Goal: Task Accomplishment & Management: Manage account settings

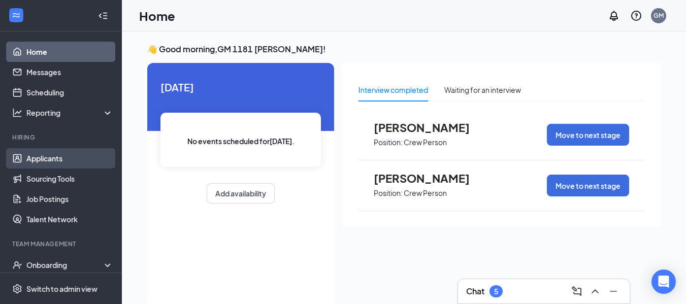
click at [37, 158] on link "Applicants" at bounding box center [69, 158] width 87 height 20
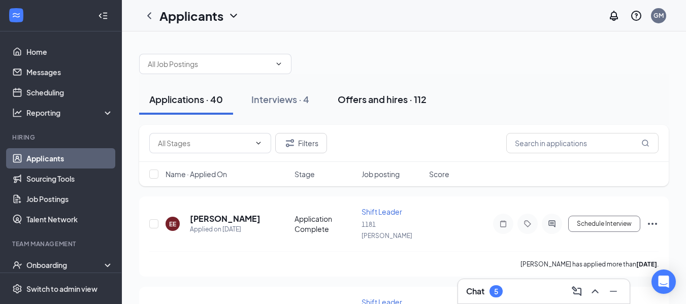
click at [363, 101] on div "Offers and hires · 112" at bounding box center [382, 99] width 89 height 13
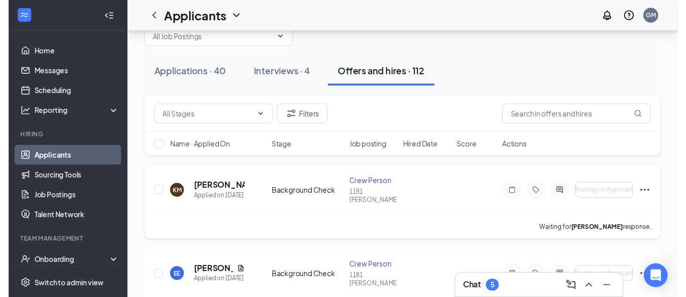
scroll to position [51, 0]
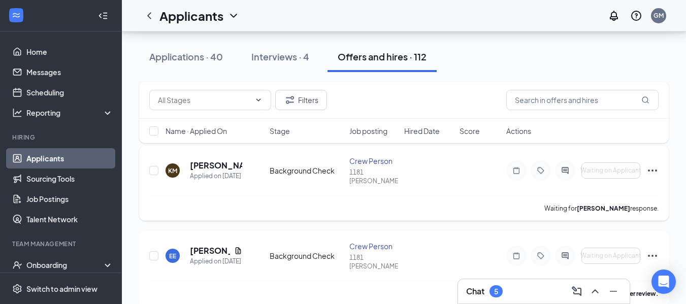
click at [306, 172] on div "KM [PERSON_NAME] Applied on [DATE] Background Check Crew Person 1181 [PERSON_NA…" at bounding box center [403, 176] width 509 height 40
click at [208, 163] on h5 "[PERSON_NAME]" at bounding box center [216, 165] width 52 height 11
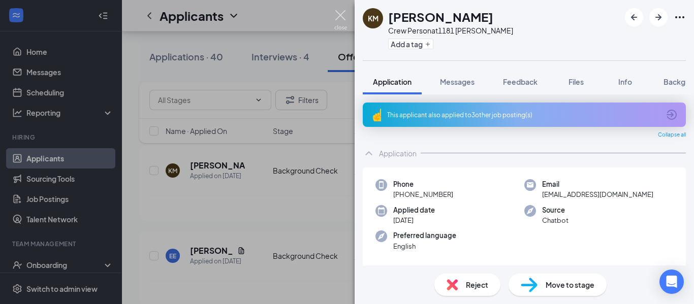
click at [336, 14] on img at bounding box center [340, 20] width 13 height 20
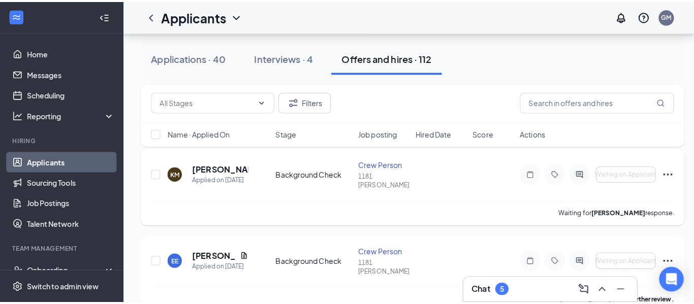
scroll to position [102, 0]
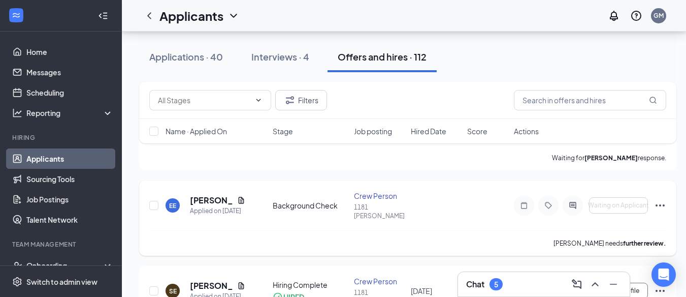
click at [652, 239] on b "further review." at bounding box center [644, 243] width 43 height 8
click at [209, 195] on h5 "[PERSON_NAME]" at bounding box center [211, 200] width 43 height 11
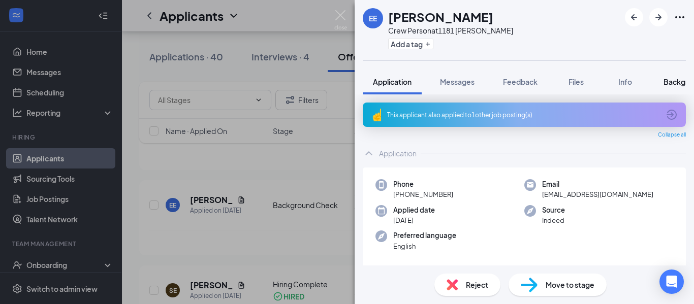
click at [672, 82] on span "Background" at bounding box center [684, 81] width 42 height 9
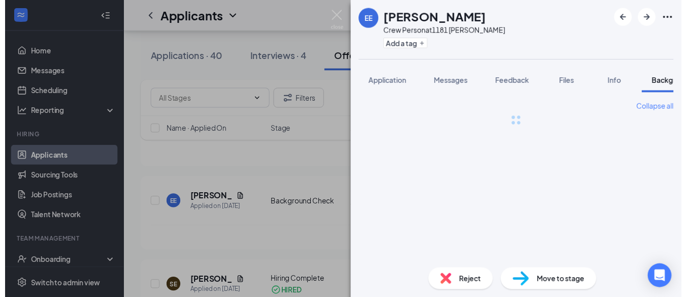
scroll to position [0, 31]
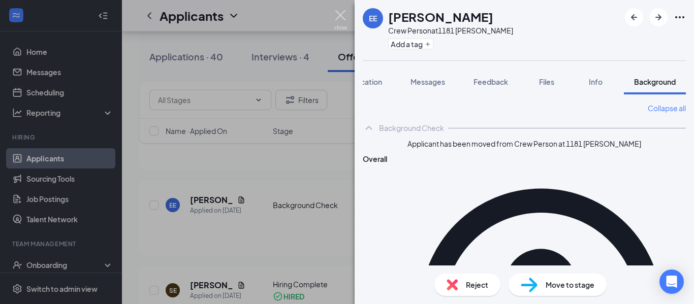
click at [340, 16] on img at bounding box center [340, 20] width 13 height 20
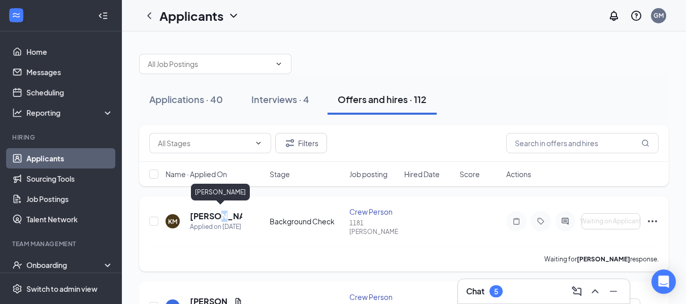
click at [216, 211] on h5 "[PERSON_NAME]" at bounding box center [216, 216] width 52 height 11
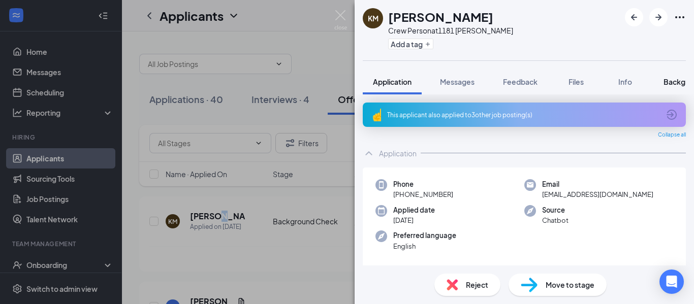
click at [671, 80] on span "Background" at bounding box center [684, 81] width 42 height 9
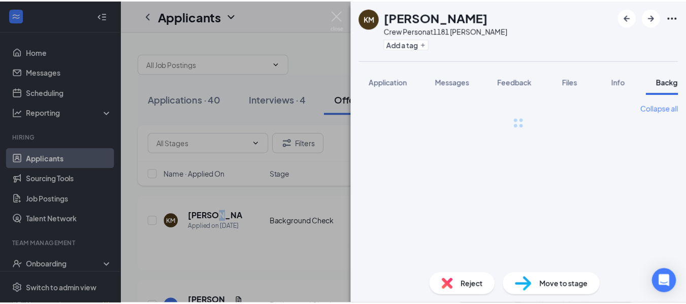
scroll to position [0, 31]
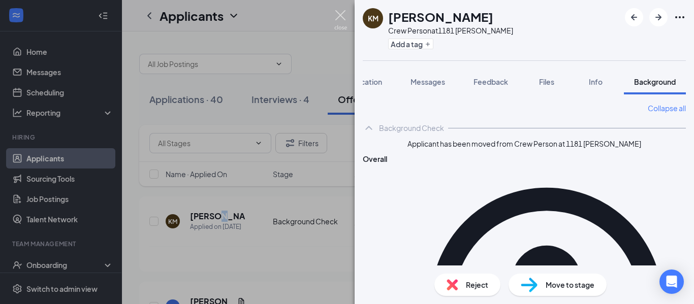
click at [336, 17] on img at bounding box center [340, 20] width 13 height 20
